Goal: Navigation & Orientation: Find specific page/section

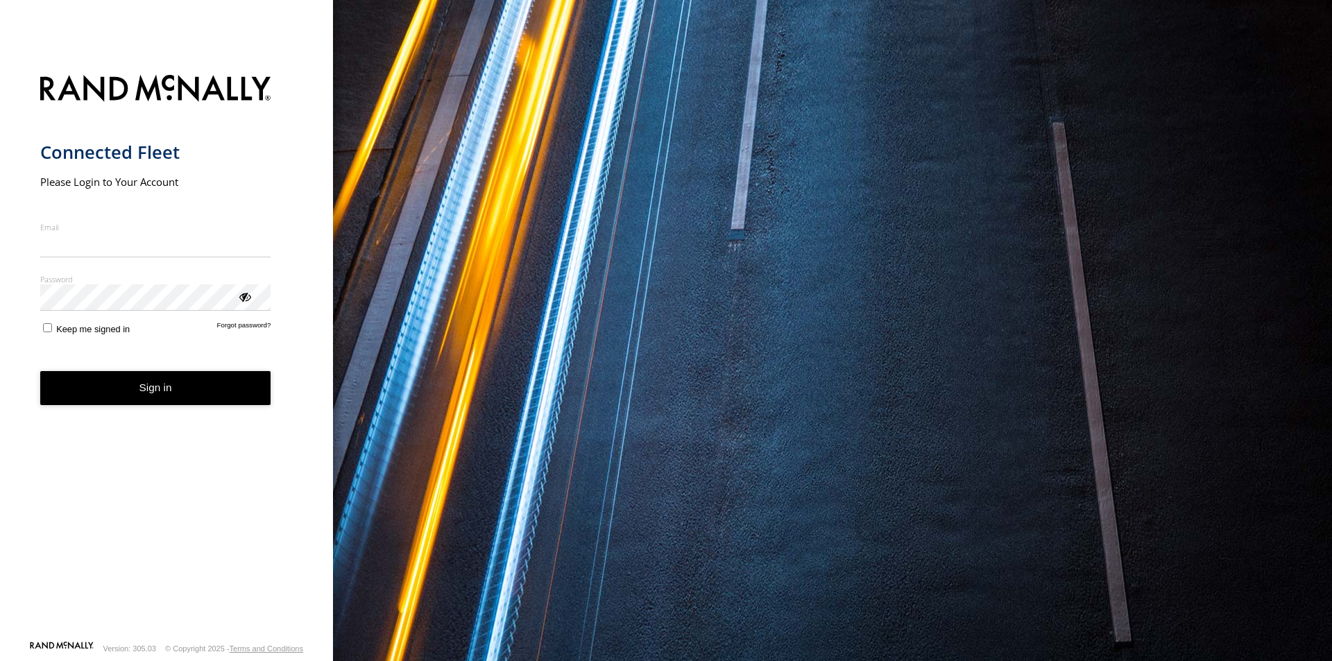
type input "**********"
click at [145, 392] on button "Sign in" at bounding box center [155, 388] width 231 height 34
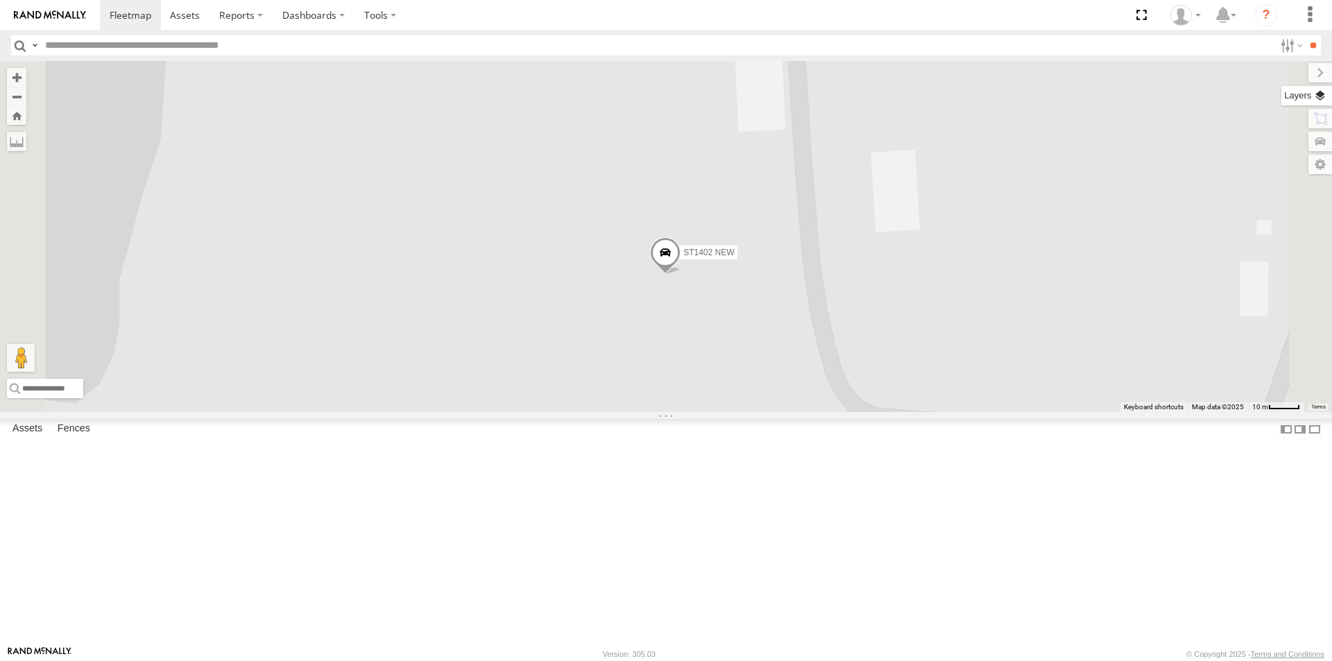
click at [1310, 97] on label at bounding box center [1307, 95] width 51 height 19
click at [0, 0] on span "Basemaps" at bounding box center [0, 0] width 0 height 0
click at [0, 0] on span "Satellite" at bounding box center [0, 0] width 0 height 0
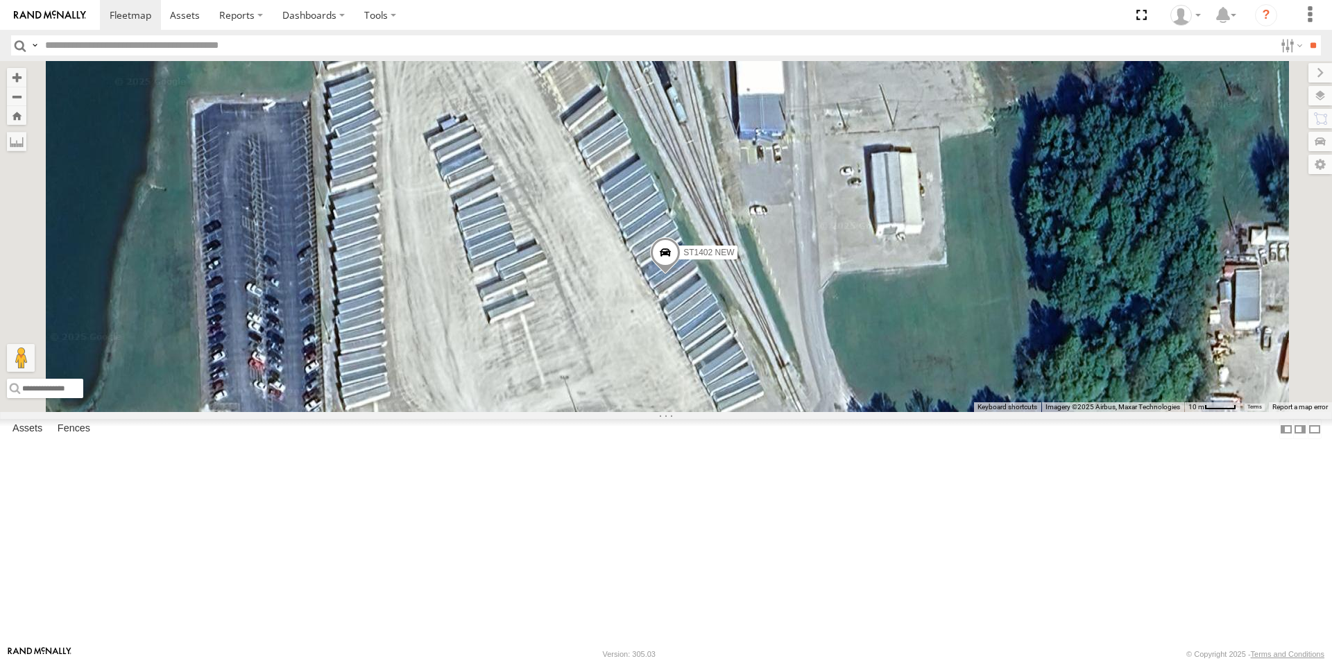
click at [985, 318] on div "ST190704 NEW ST190901 NEW ST181201 NEW ST161101 NEW ST1807 NEW ST1810 GOOD ST19…" at bounding box center [666, 236] width 1332 height 351
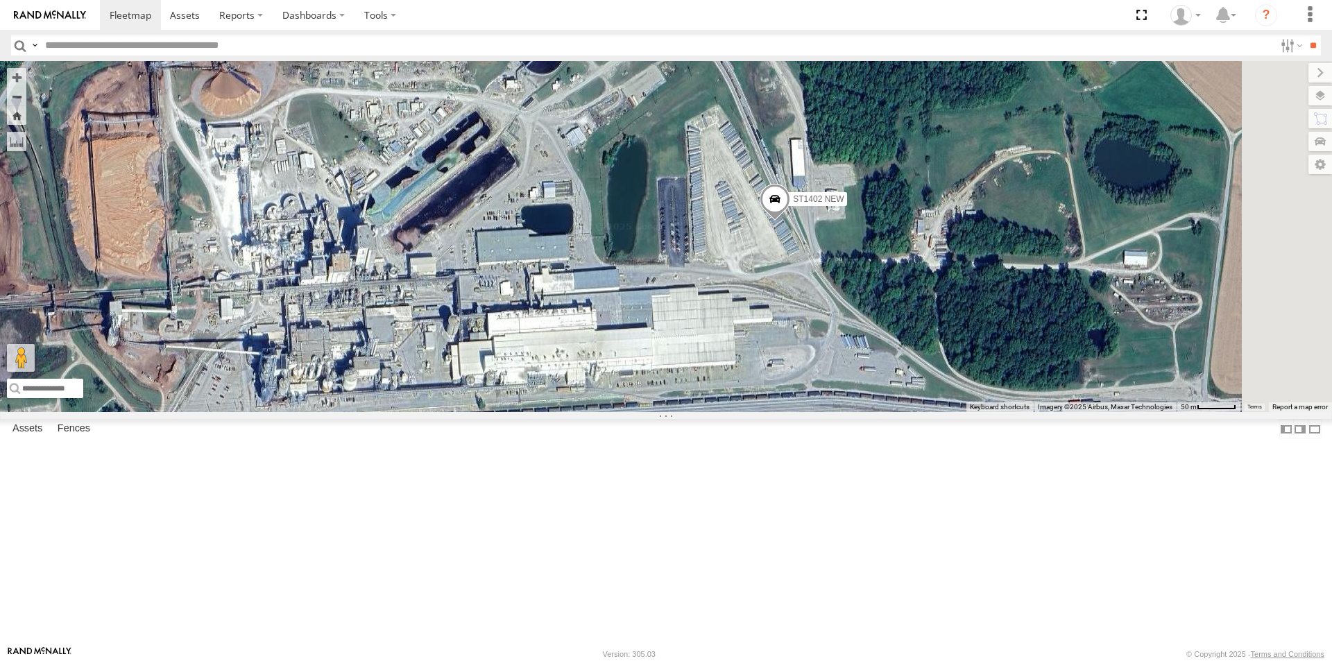
click at [926, 411] on div "ST190704 NEW ST190901 NEW ST181201 NEW ST161101 NEW ST1807 NEW ST1810 GOOD ST19…" at bounding box center [666, 236] width 1332 height 351
